Goal: Task Accomplishment & Management: Use online tool/utility

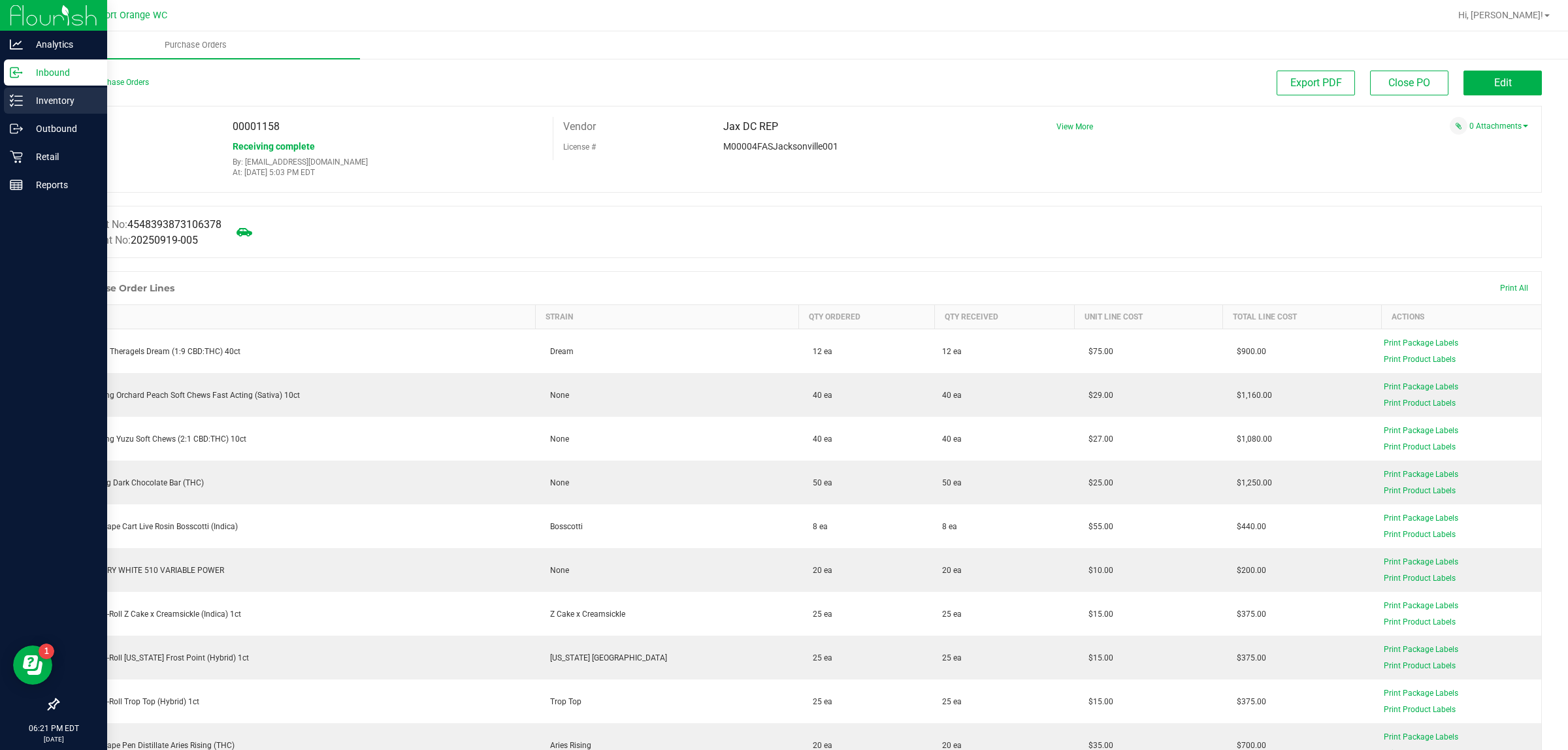
click at [30, 104] on p "Inventory" at bounding box center [62, 100] width 78 height 16
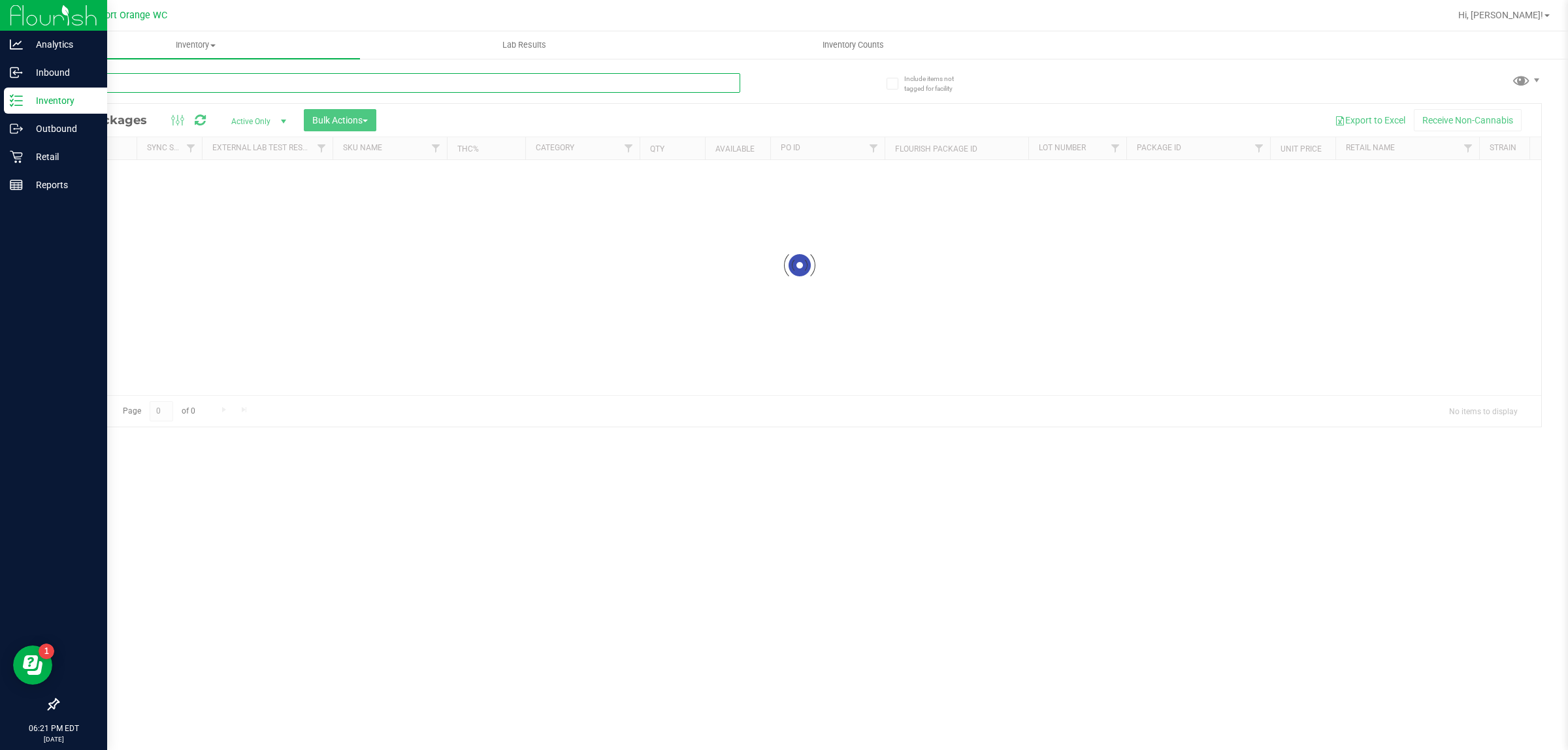
click at [185, 80] on input "text" at bounding box center [399, 82] width 683 height 20
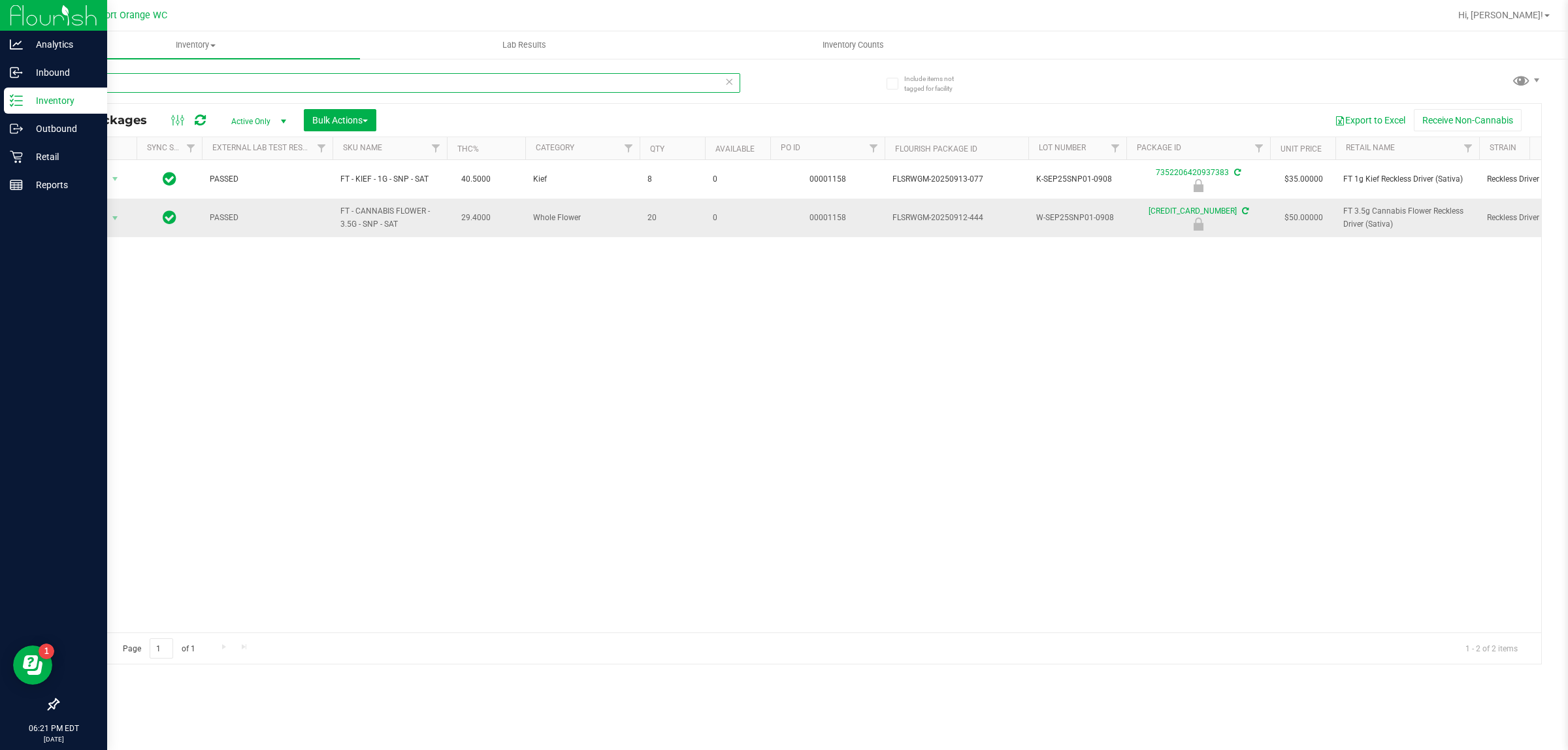
type input "snp"
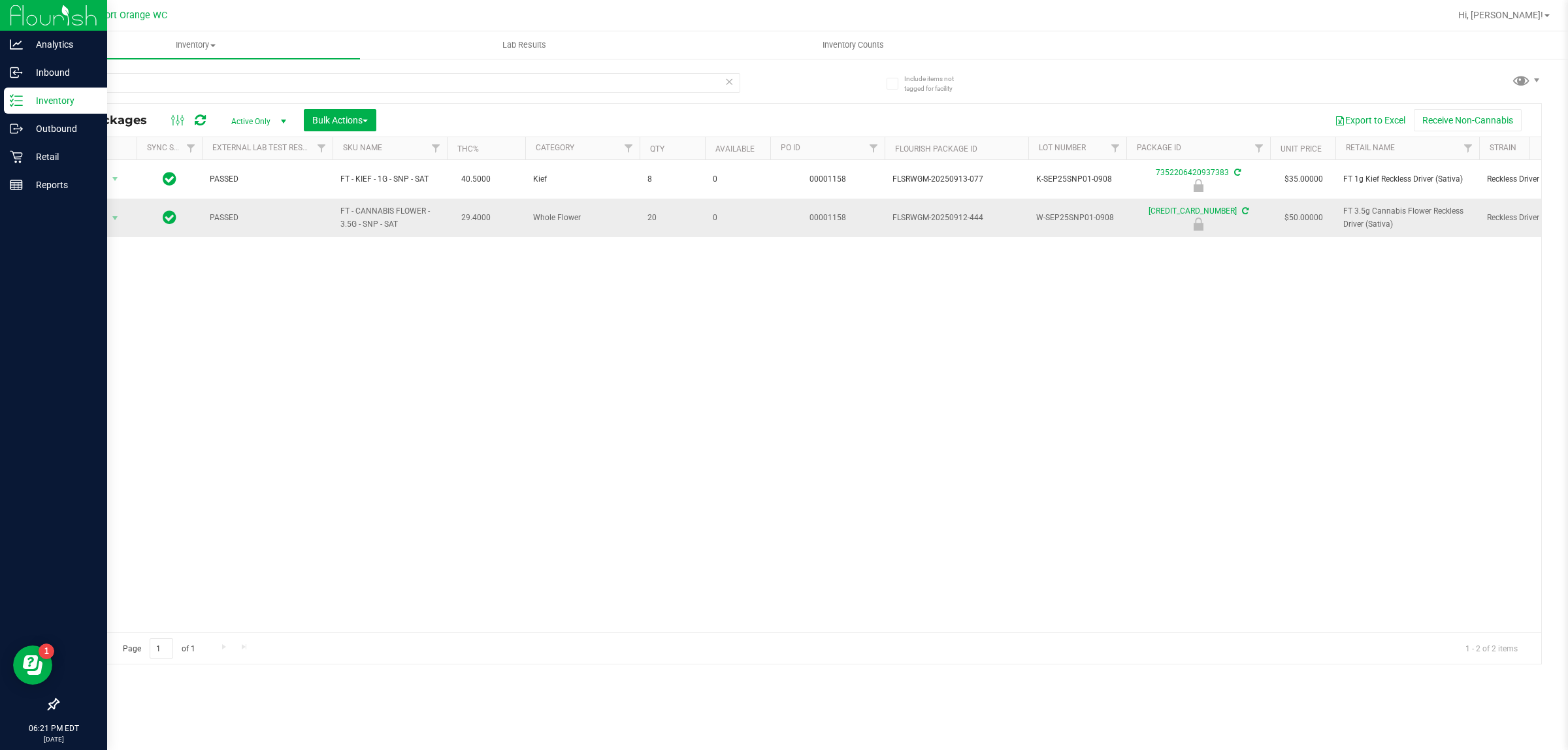
click at [93, 219] on span "Action" at bounding box center [89, 218] width 35 height 19
click at [109, 368] on li "Unlock package" at bounding box center [114, 373] width 84 height 20
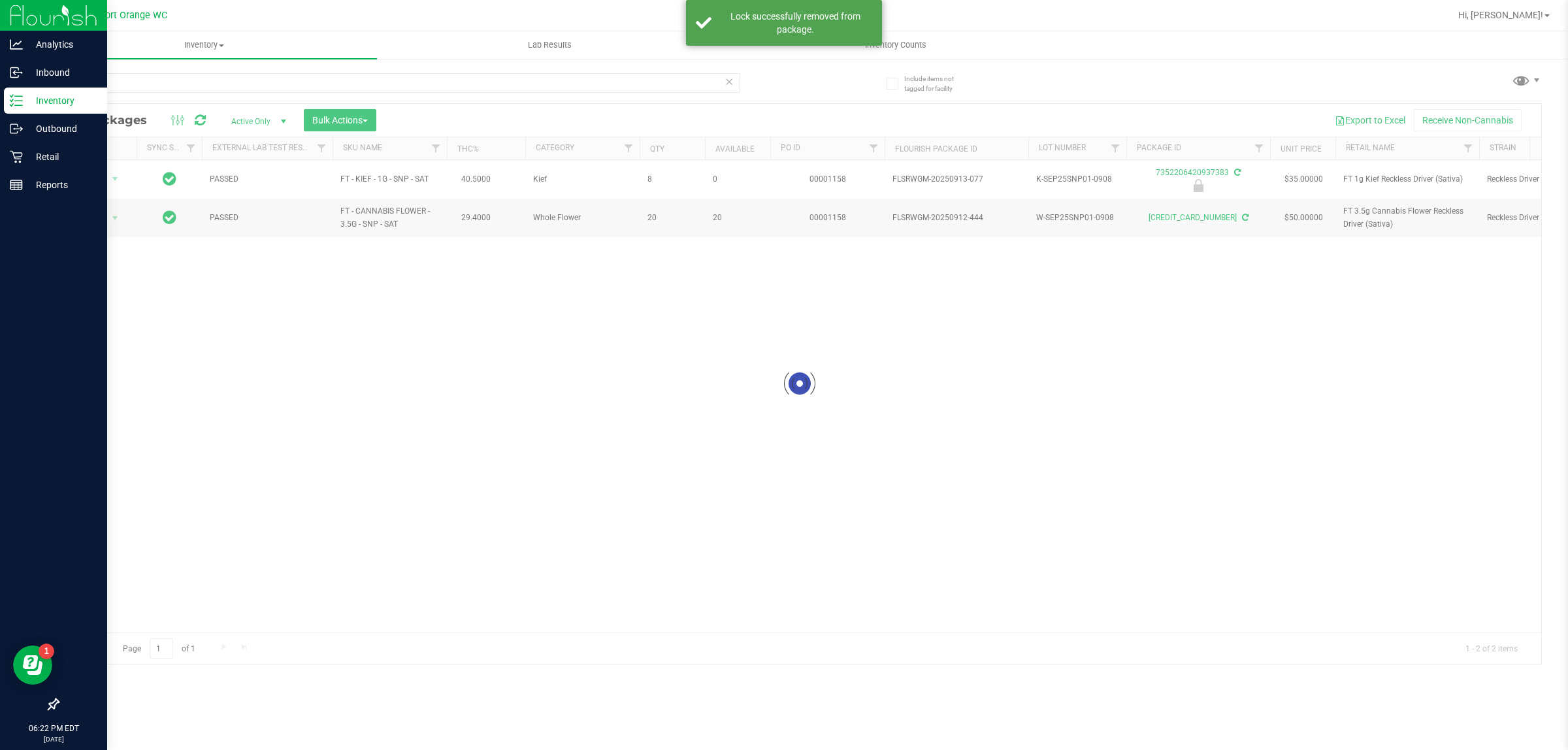
click at [98, 224] on div at bounding box center [799, 383] width 1483 height 560
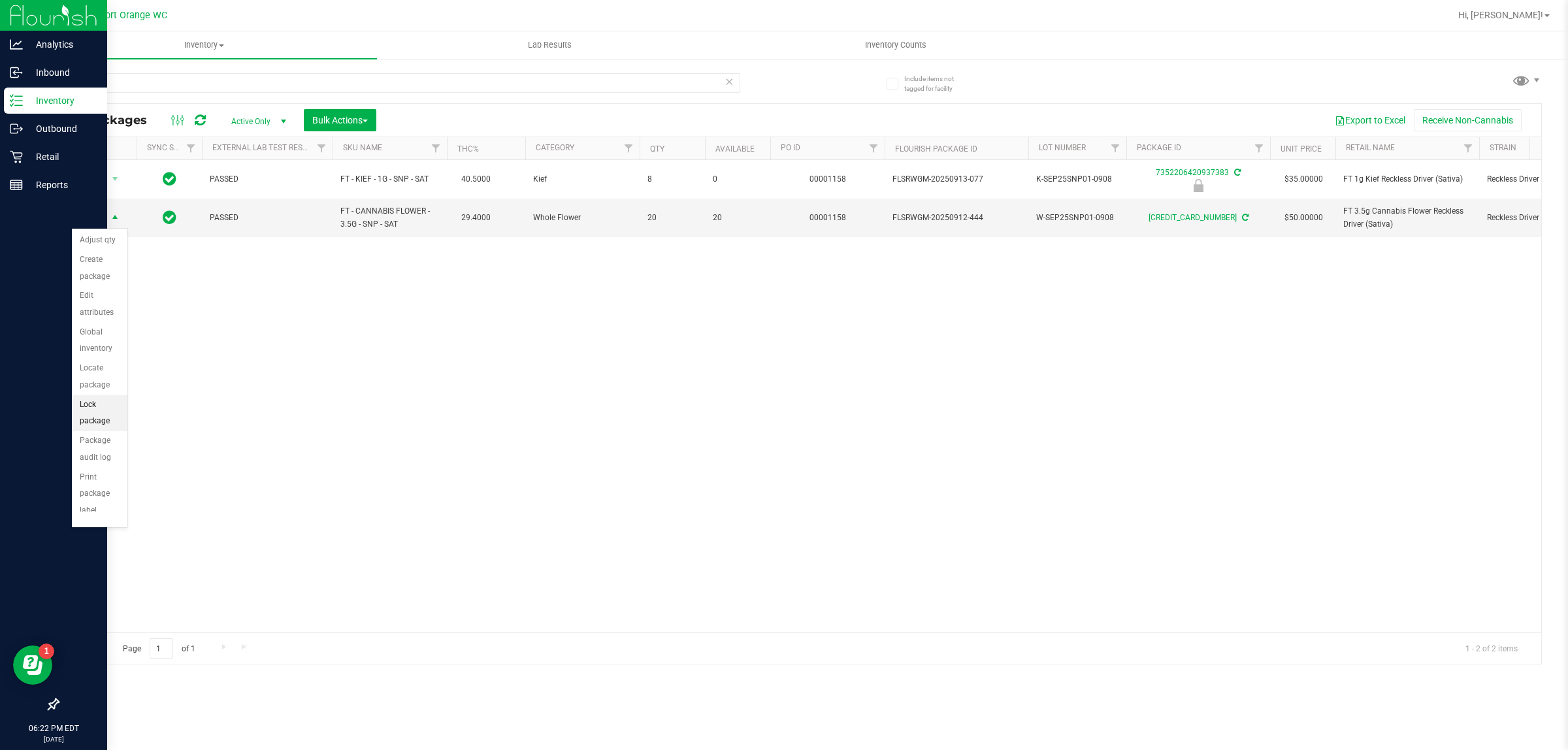
click at [84, 417] on li "Lock package" at bounding box center [100, 413] width 56 height 36
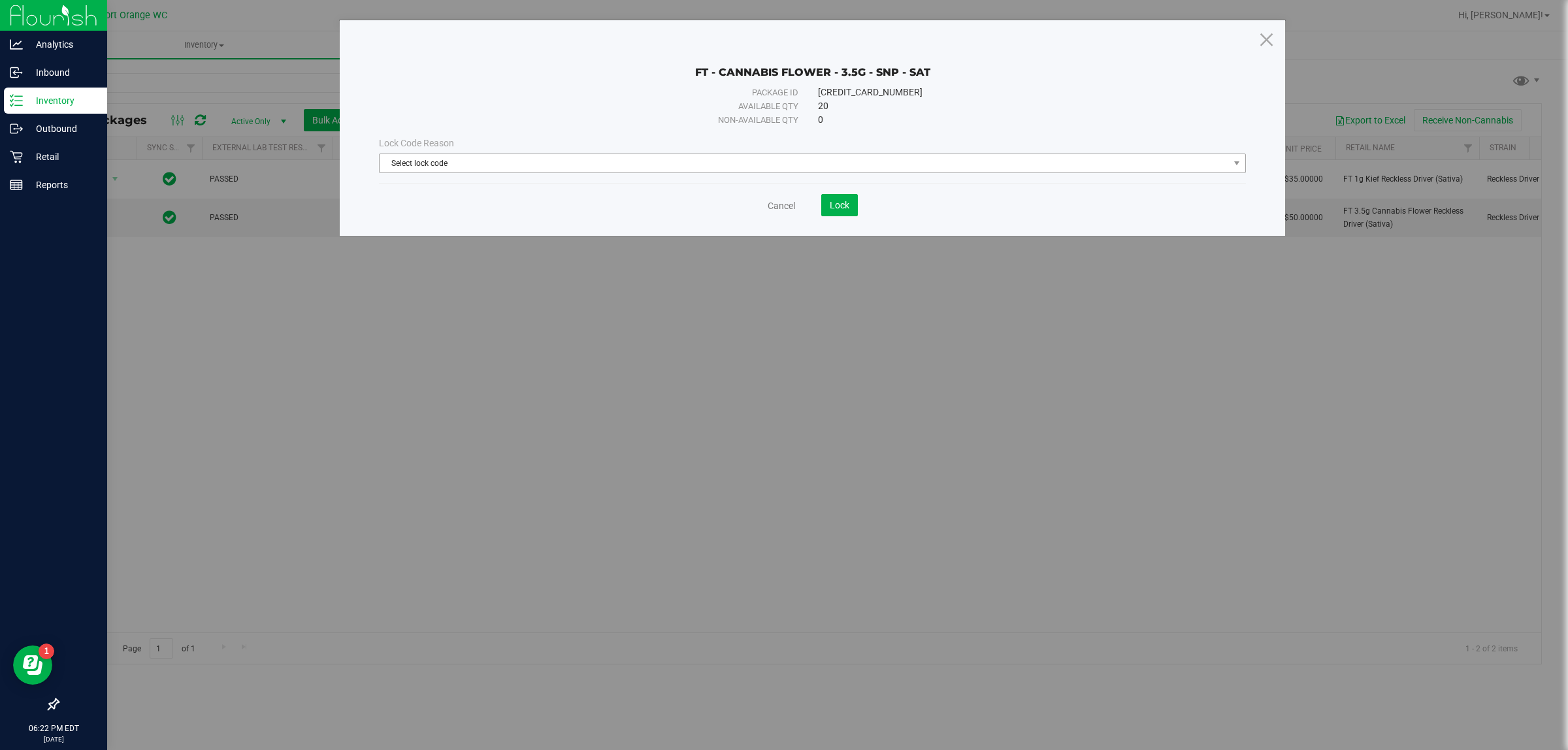
click at [451, 169] on span "Select lock code" at bounding box center [804, 163] width 849 height 19
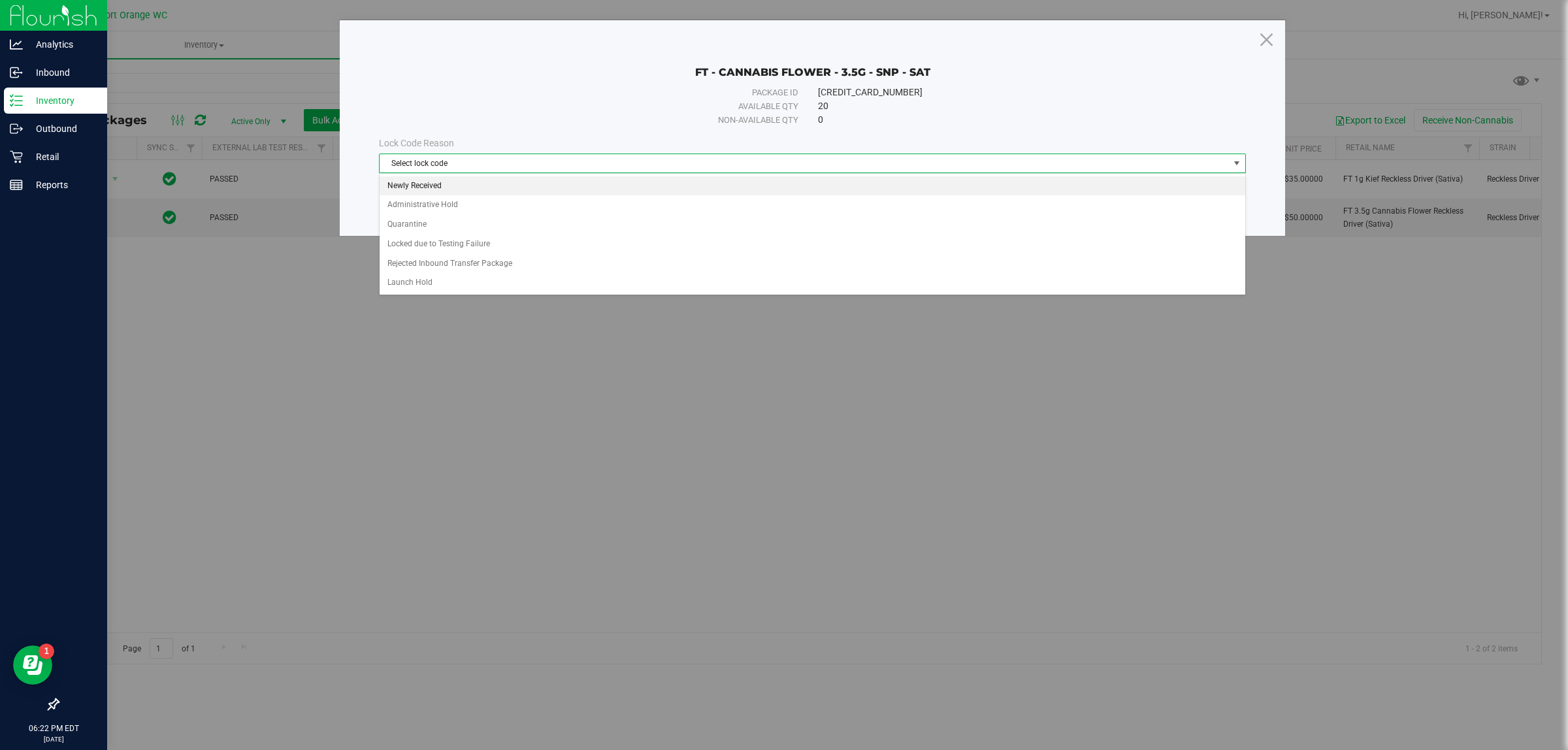
click at [407, 185] on li "Newly Received" at bounding box center [812, 186] width 865 height 20
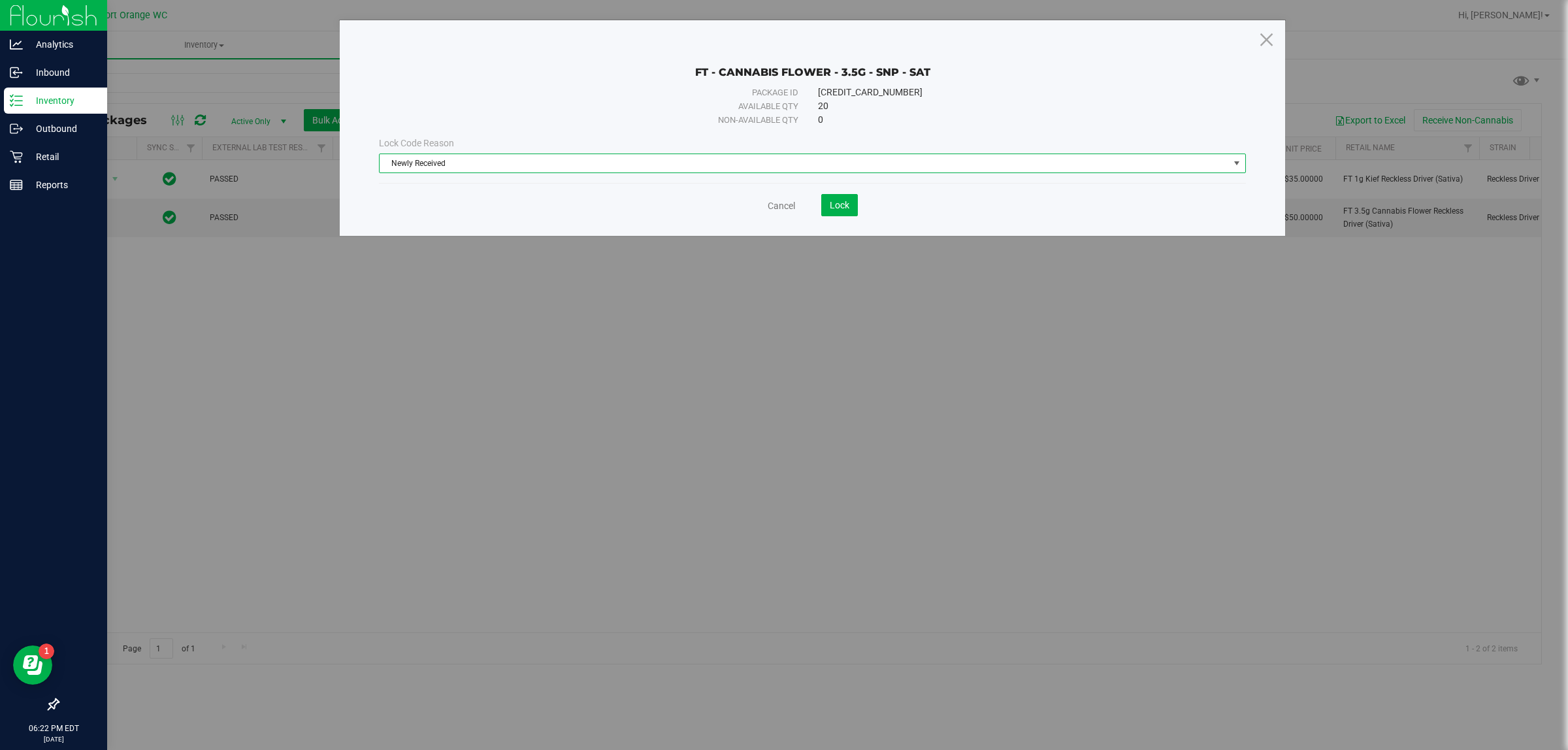
click at [531, 158] on span "Newly Received" at bounding box center [804, 163] width 849 height 19
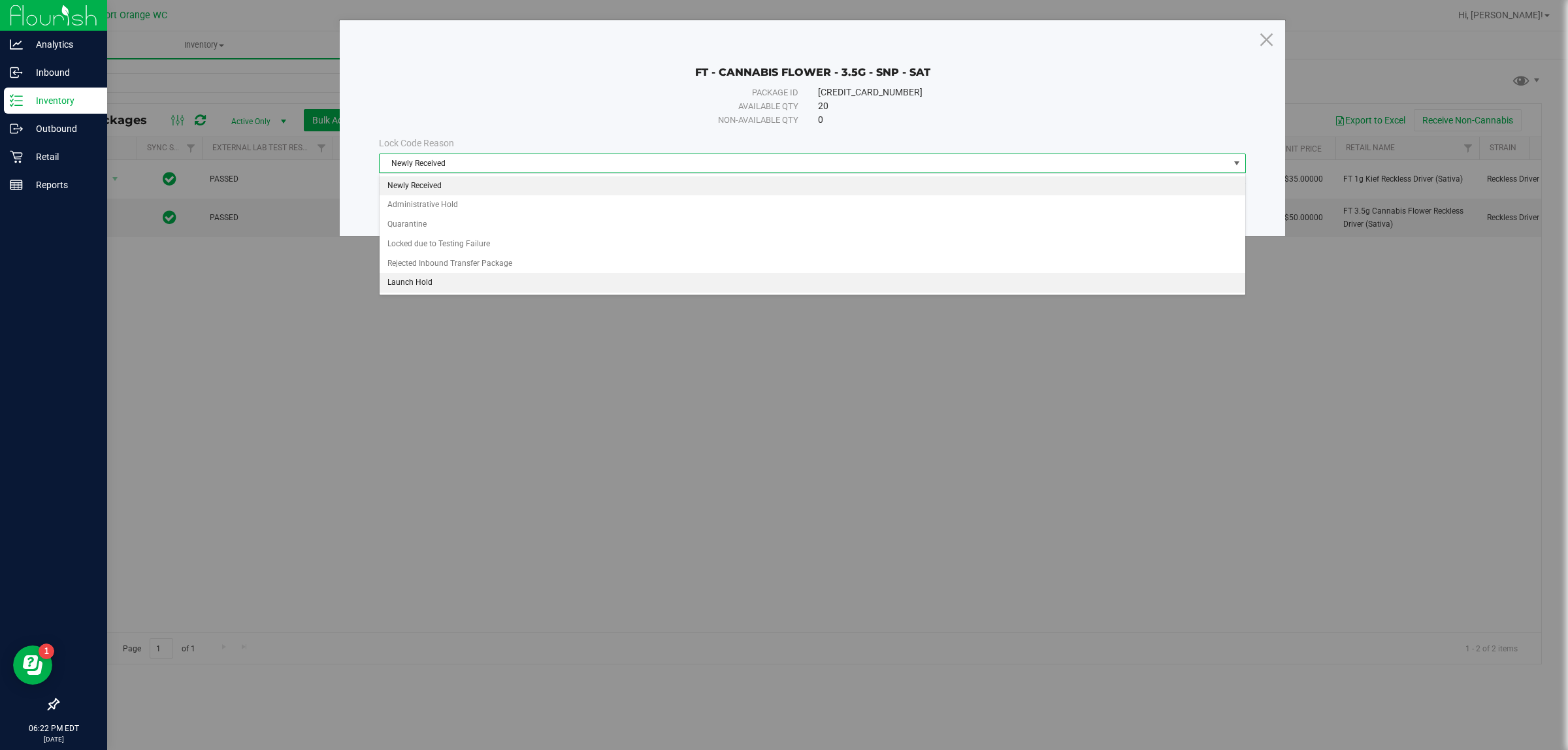
click at [407, 285] on li "Launch Hold" at bounding box center [812, 283] width 865 height 20
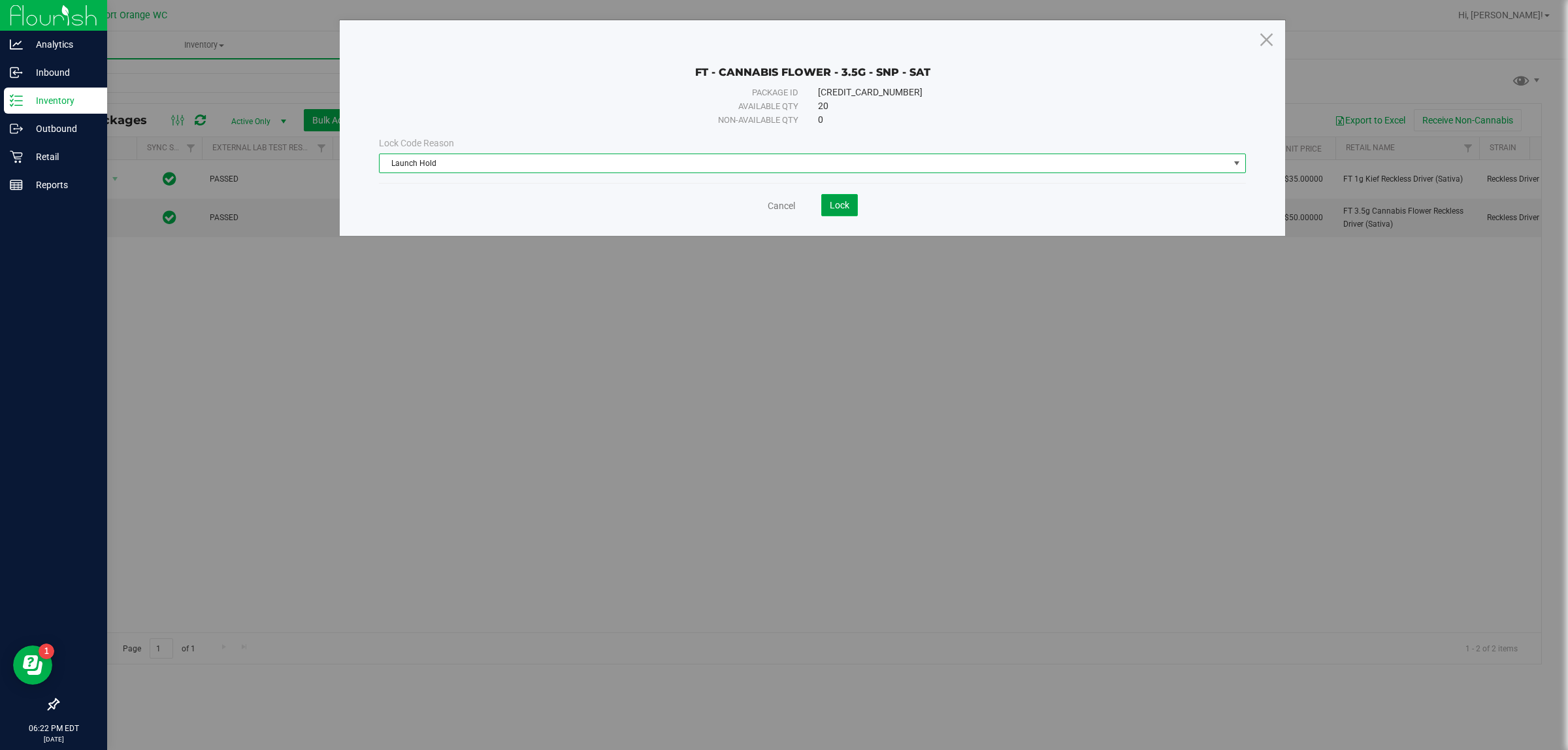
click at [831, 213] on button "Lock" at bounding box center [839, 205] width 36 height 22
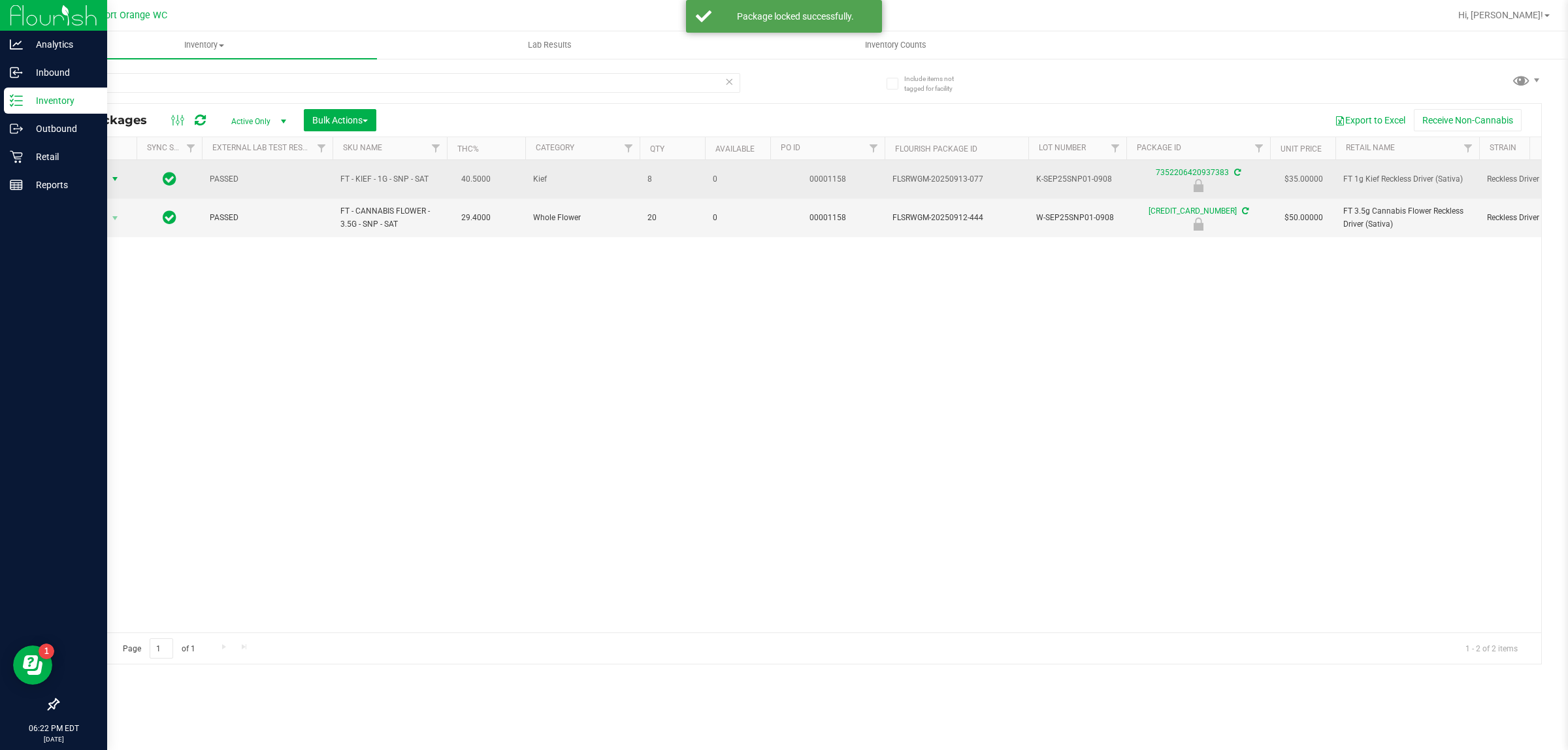
click at [113, 180] on span "select" at bounding box center [115, 178] width 10 height 10
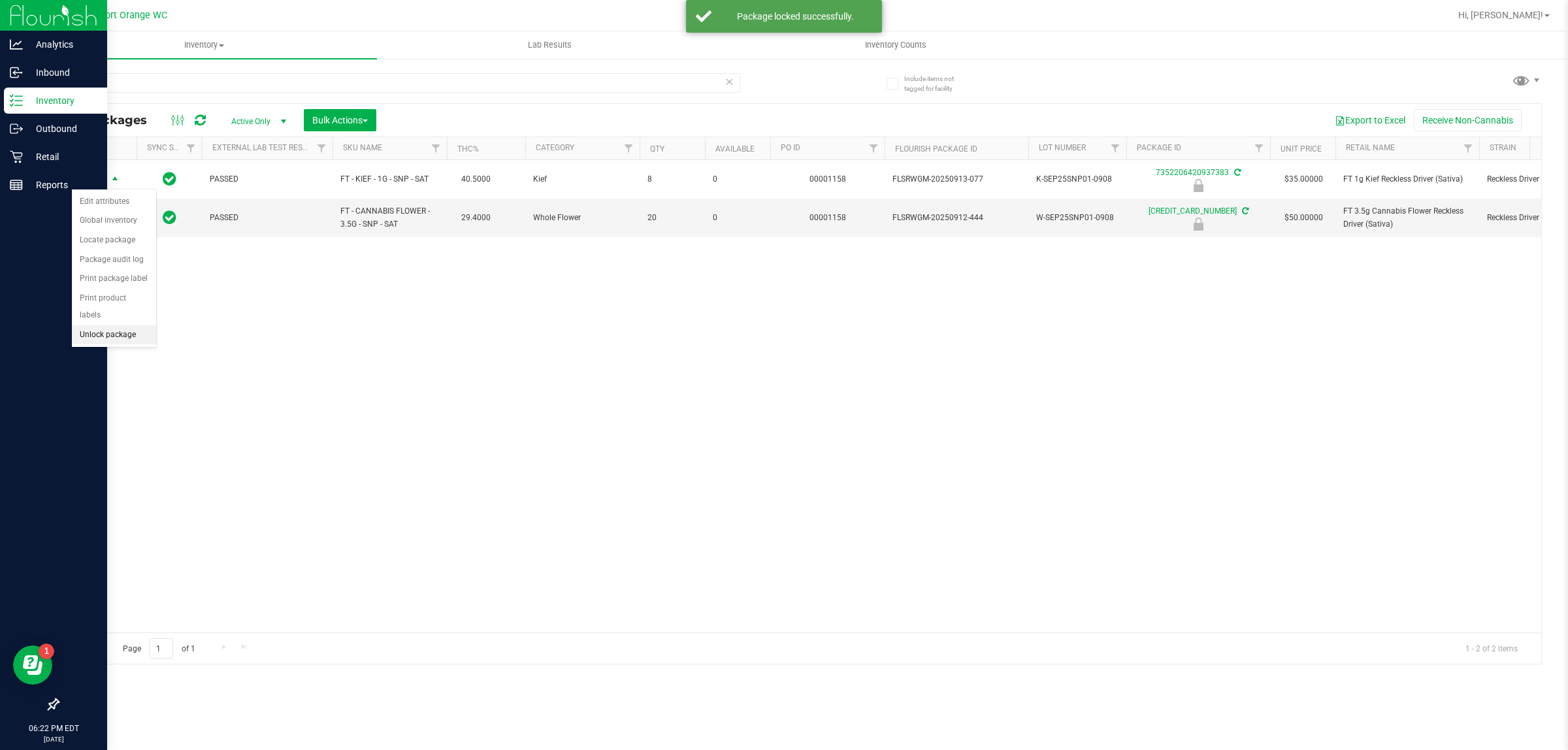
click at [99, 326] on li "Unlock package" at bounding box center [114, 335] width 84 height 20
